Goal: Information Seeking & Learning: Find specific fact

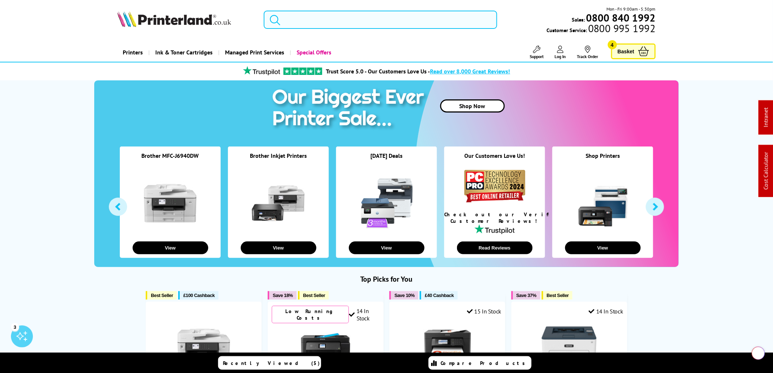
click at [313, 26] on input "search" at bounding box center [380, 20] width 233 height 18
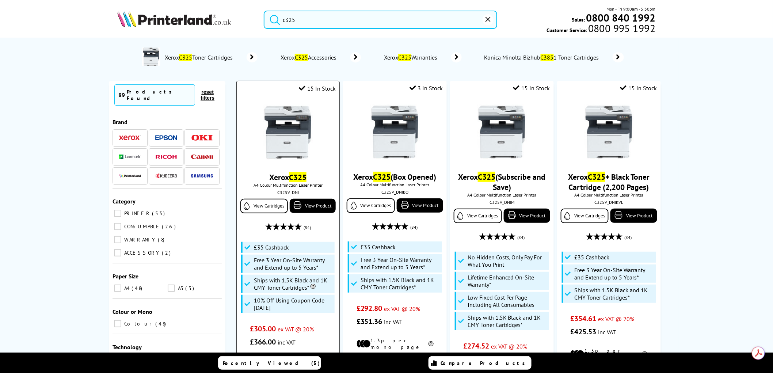
type input "c325"
click at [297, 137] on img at bounding box center [287, 132] width 55 height 55
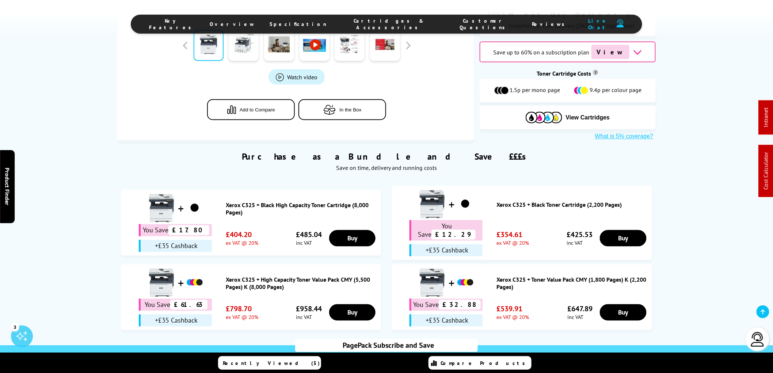
click at [384, 20] on span "Cartridges & Accessories" at bounding box center [389, 24] width 96 height 13
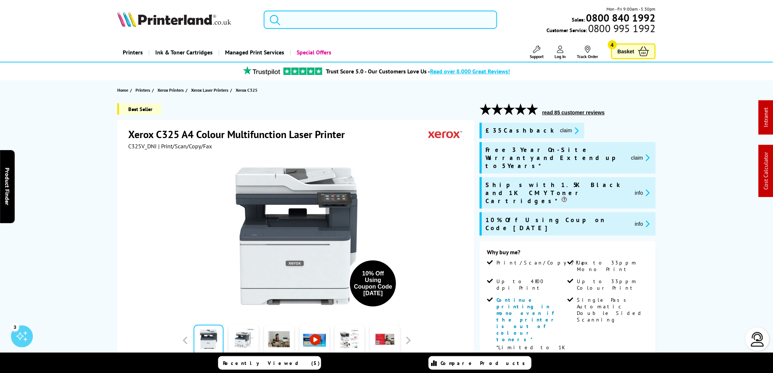
click at [300, 22] on input "search" at bounding box center [380, 20] width 233 height 18
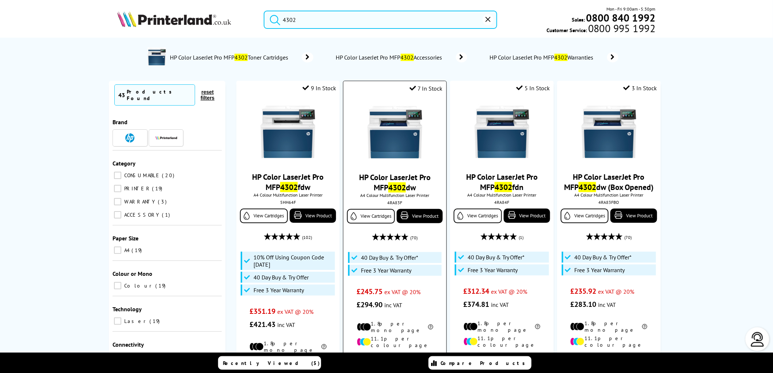
type input "4302"
click at [397, 141] on img at bounding box center [395, 132] width 55 height 55
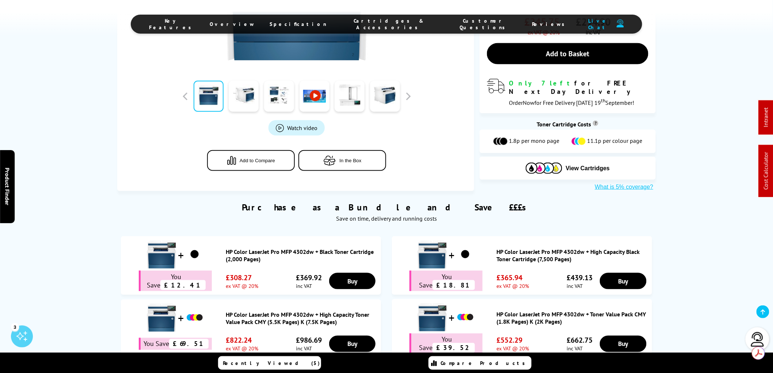
scroll to position [243, 0]
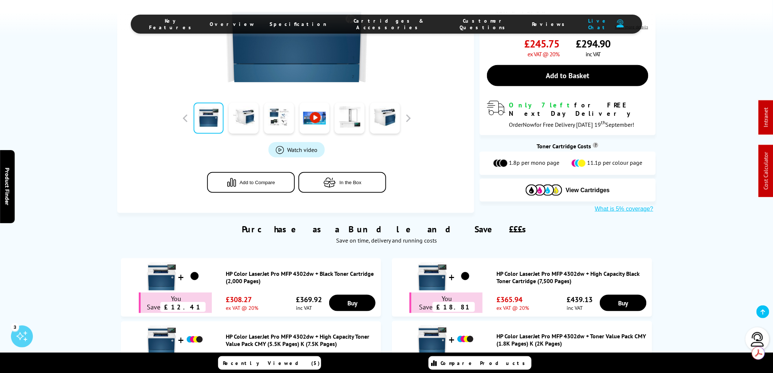
click at [373, 23] on span "Cartridges & Accessories" at bounding box center [389, 24] width 96 height 13
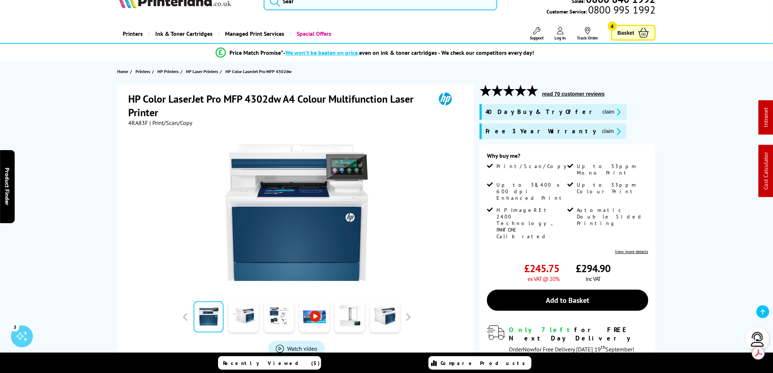
scroll to position [0, 0]
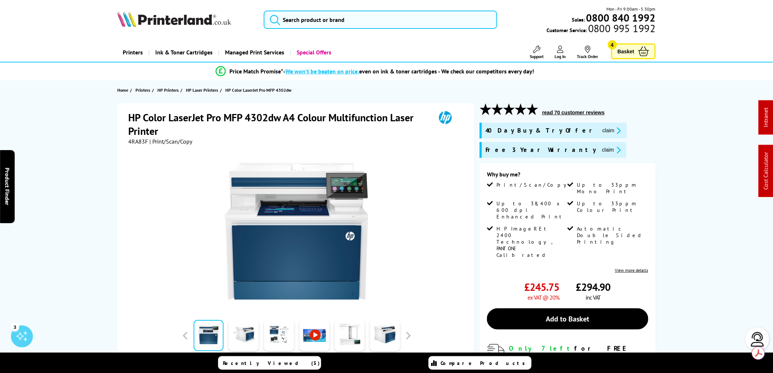
click at [319, 363] on link "Recently Viewed (5)" at bounding box center [269, 363] width 103 height 14
click at [319, 363] on div "Recently Viewed (5) Compare Products" at bounding box center [386, 363] width 773 height 21
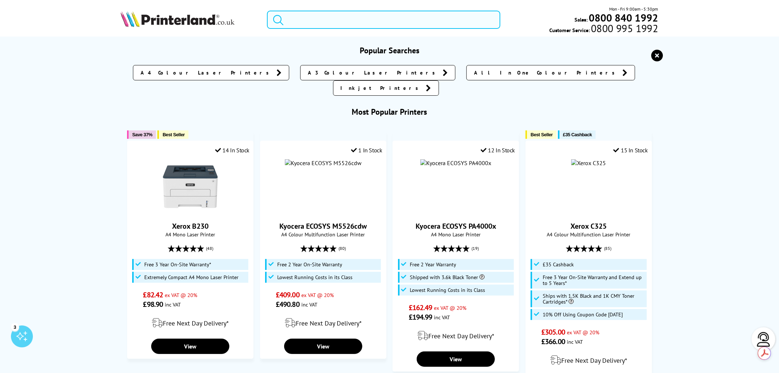
click at [309, 21] on input "search" at bounding box center [383, 20] width 233 height 18
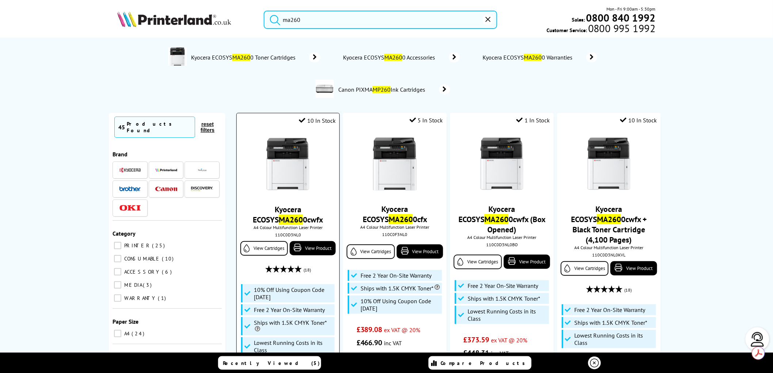
type input "ma260"
click at [289, 160] on img at bounding box center [287, 164] width 55 height 55
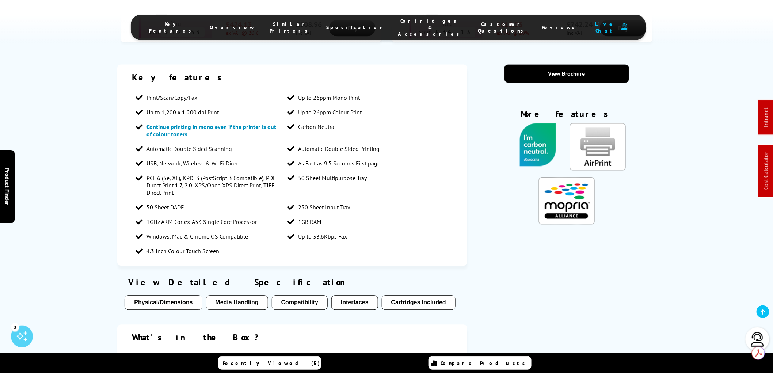
scroll to position [812, 0]
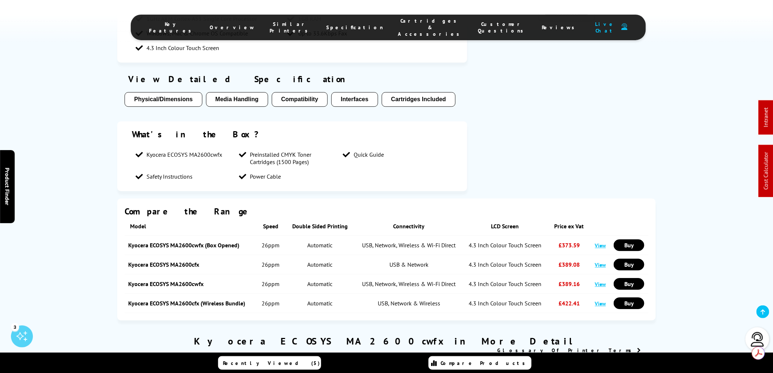
click at [398, 22] on span "Cartridges & Accessories" at bounding box center [430, 28] width 65 height 20
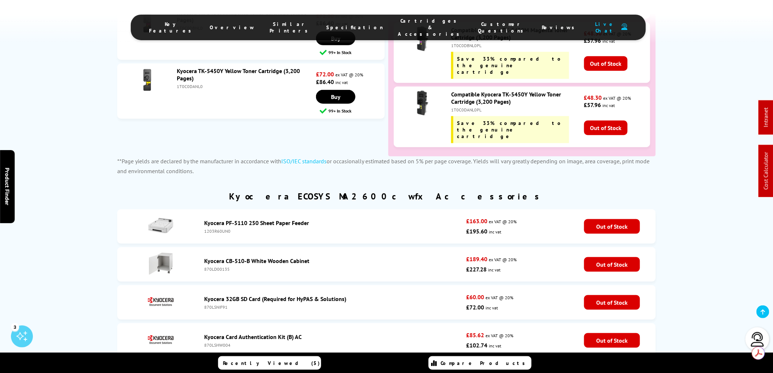
scroll to position [2564, 0]
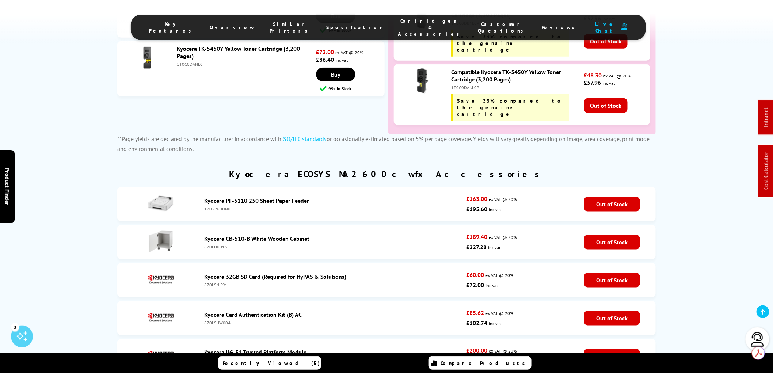
drag, startPoint x: 232, startPoint y: 117, endPoint x: 201, endPoint y: 118, distance: 30.7
click at [201, 197] on div "Kyocera PF-5110 250 Sheet Paper Feeder 1203R60UN0" at bounding box center [334, 204] width 266 height 15
copy div "1203R60UN0"
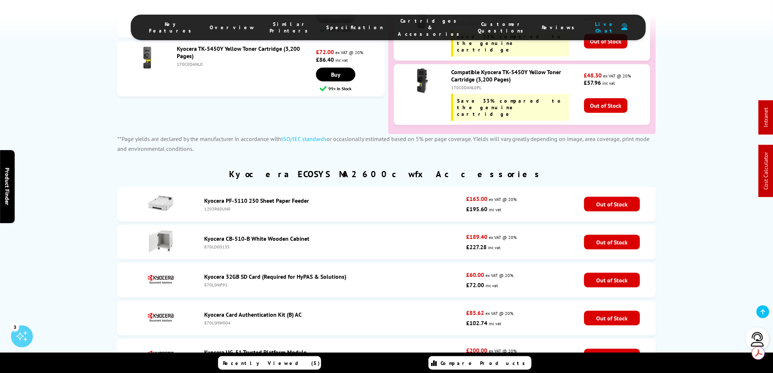
click at [239, 197] on link "Kyocera PF-5110 250 Sheet Paper Feeder" at bounding box center [256, 200] width 105 height 7
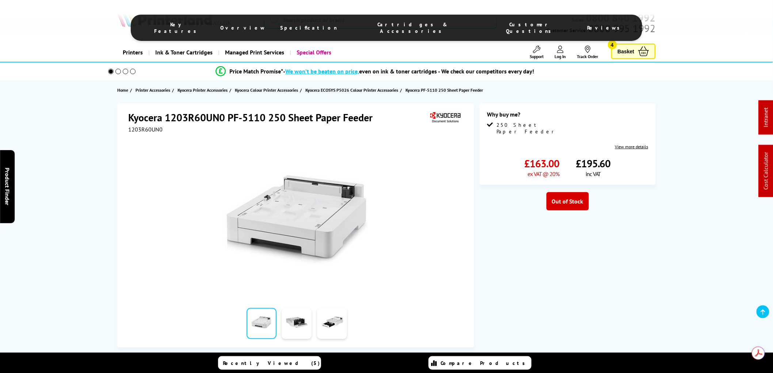
scroll to position [162, 0]
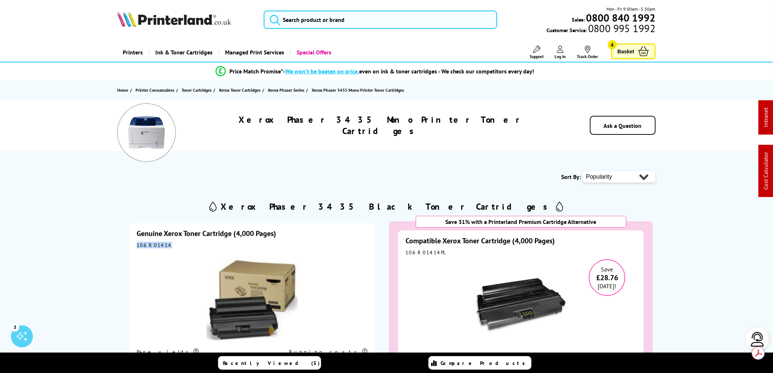
drag, startPoint x: 165, startPoint y: 249, endPoint x: 130, endPoint y: 247, distance: 35.5
click at [130, 247] on div "Genuine Xerox Toner Cartridge (4,000 Pages) 106R01414 Page yields 4,000 Pages* …" at bounding box center [252, 333] width 246 height 221
copy div "106R01414"
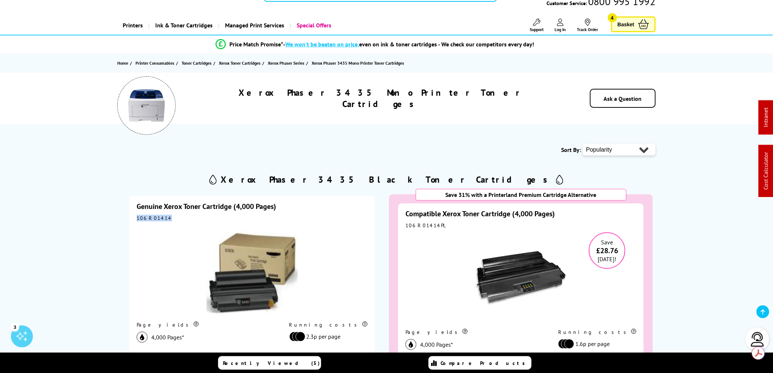
scroll to position [162, 0]
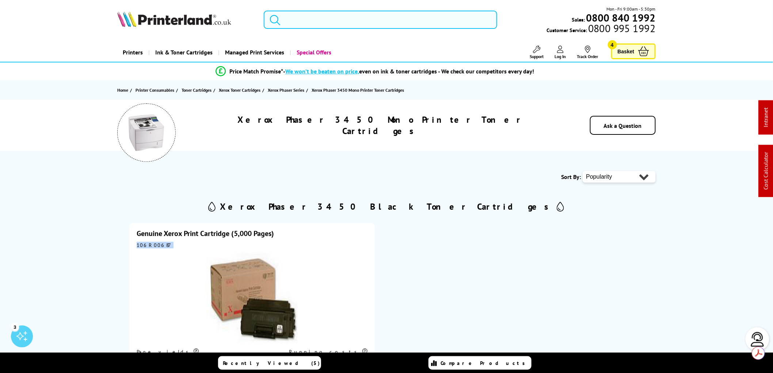
drag, startPoint x: 163, startPoint y: 243, endPoint x: 135, endPoint y: 240, distance: 27.9
click at [135, 240] on div "Genuine Xerox Print Cartridge (5,000 Pages) 106R00687 Page yields 5,000 Pages* …" at bounding box center [252, 333] width 246 height 221
copy div "106R00687"
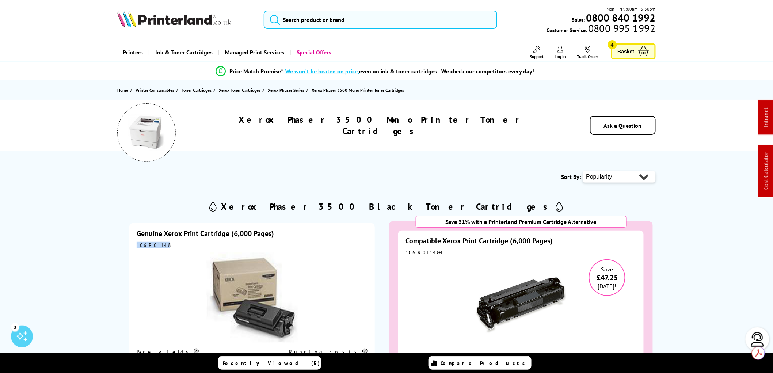
drag, startPoint x: 166, startPoint y: 246, endPoint x: 137, endPoint y: 244, distance: 28.2
click at [137, 244] on div "106R01148" at bounding box center [252, 245] width 231 height 7
copy div "106R01148"
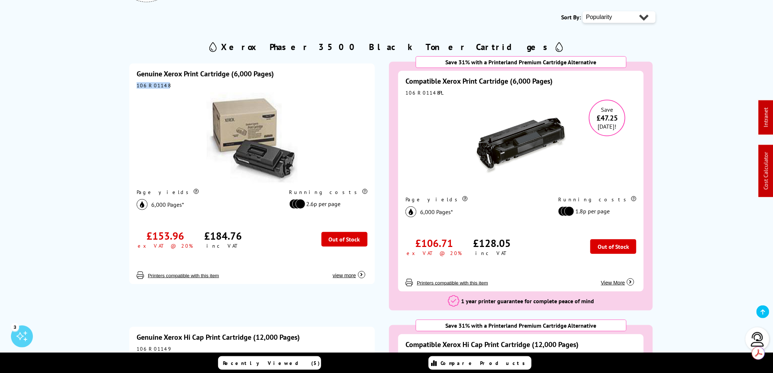
scroll to position [162, 0]
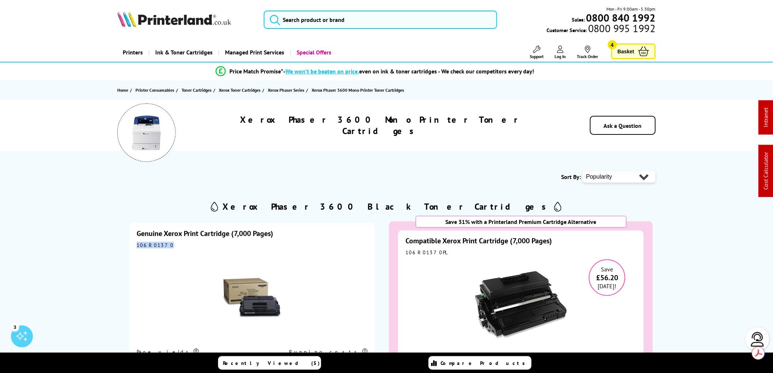
drag, startPoint x: 163, startPoint y: 243, endPoint x: 134, endPoint y: 246, distance: 29.0
click at [134, 246] on div "Genuine Xerox Print Cartridge (7,000 Pages) 106R01370 Page yields 7,000 Pages* …" at bounding box center [252, 333] width 246 height 221
copy div "106R01370"
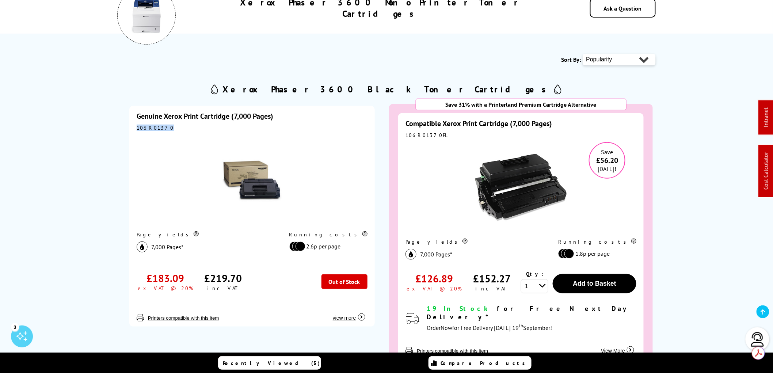
scroll to position [122, 0]
